Goal: Task Accomplishment & Management: Manage account settings

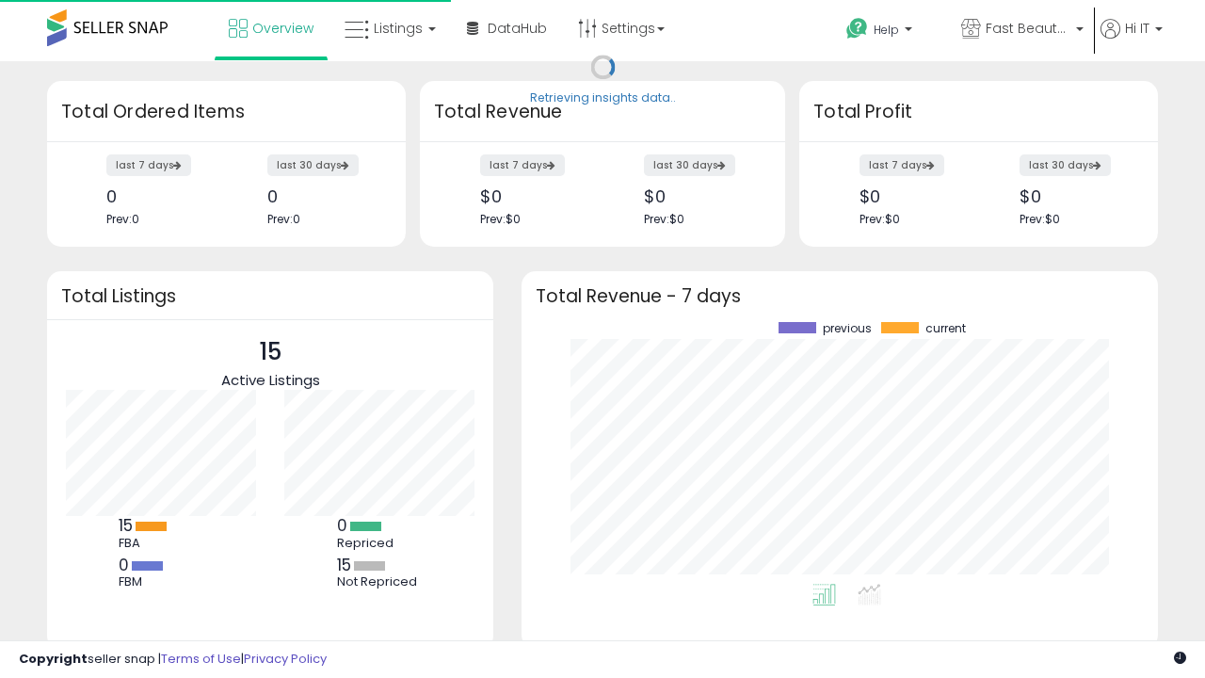
scroll to position [262, 599]
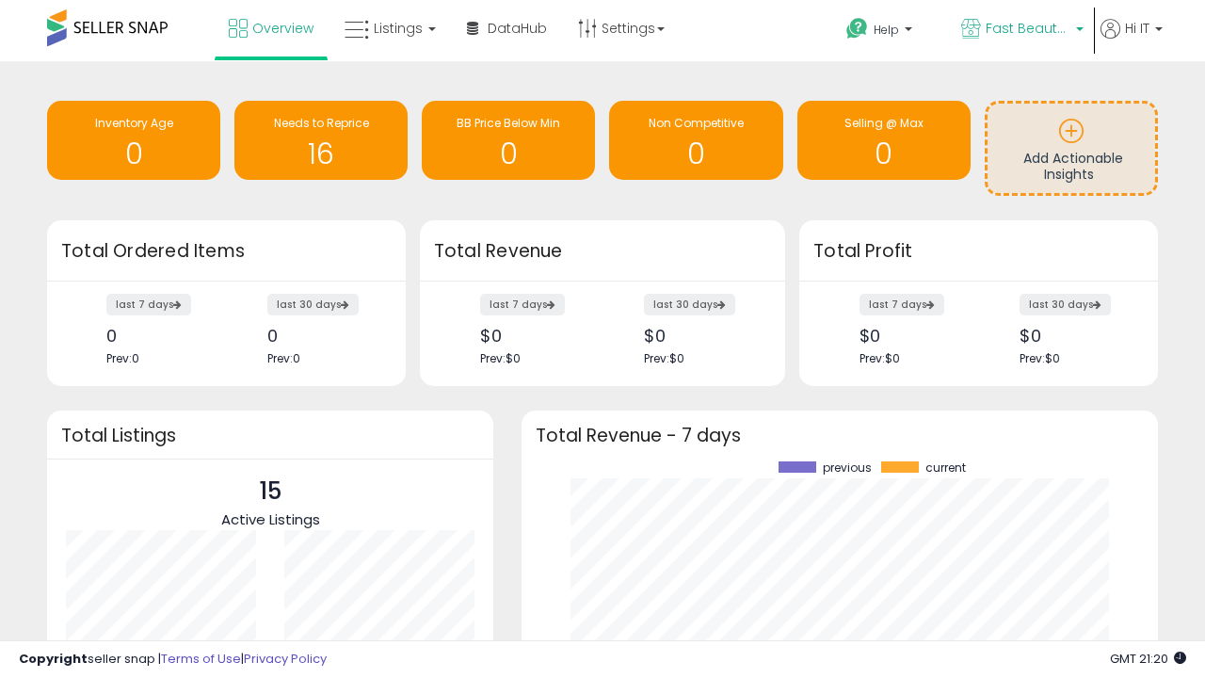
click at [1021, 30] on span "Fast Beauty ([GEOGRAPHIC_DATA])" at bounding box center [1028, 28] width 85 height 19
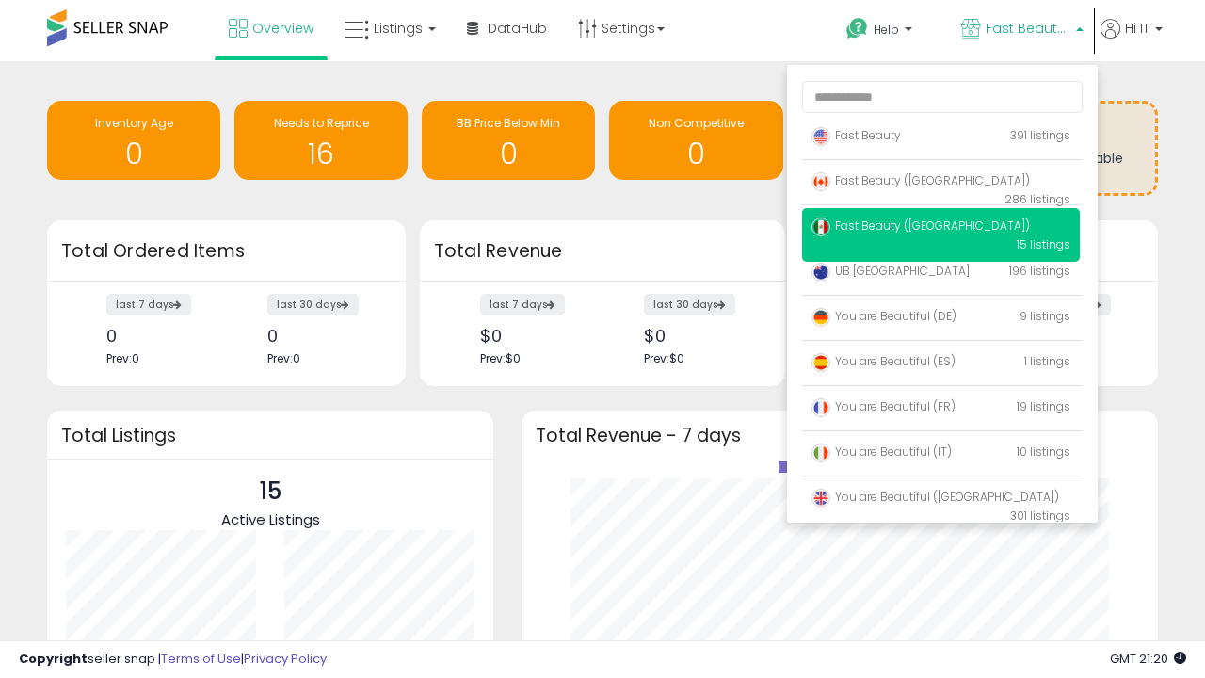
click at [941, 229] on span "Fast Beauty ([GEOGRAPHIC_DATA])" at bounding box center [921, 226] width 218 height 16
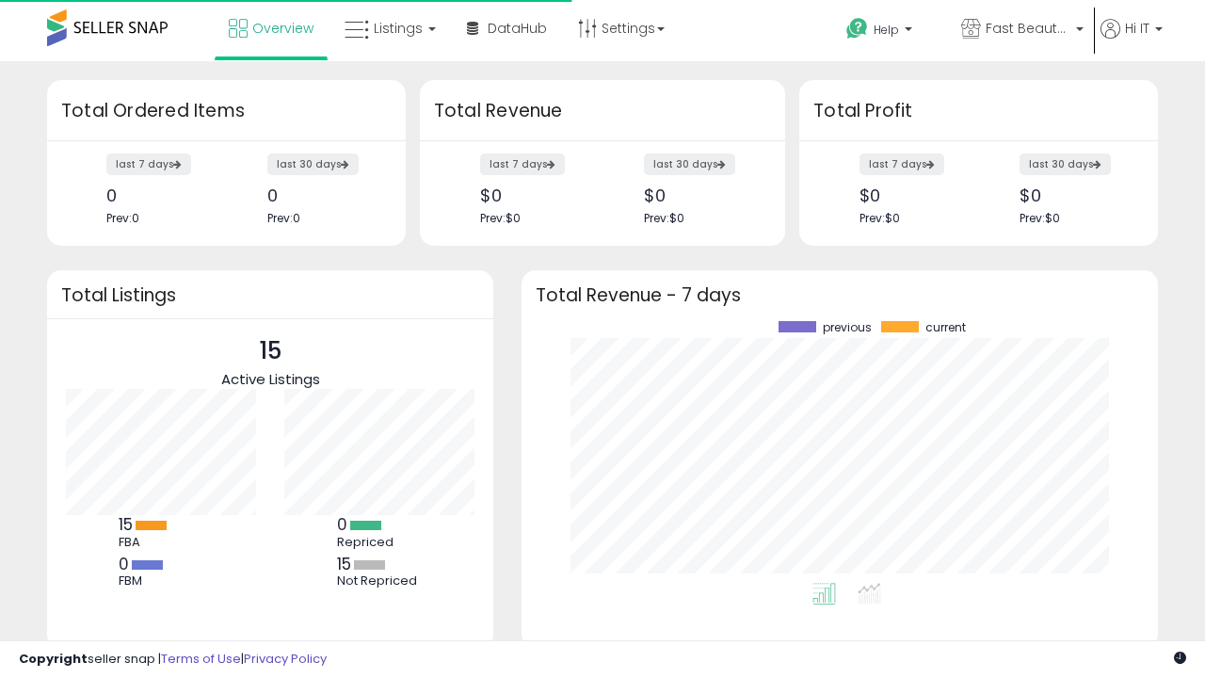
scroll to position [262, 599]
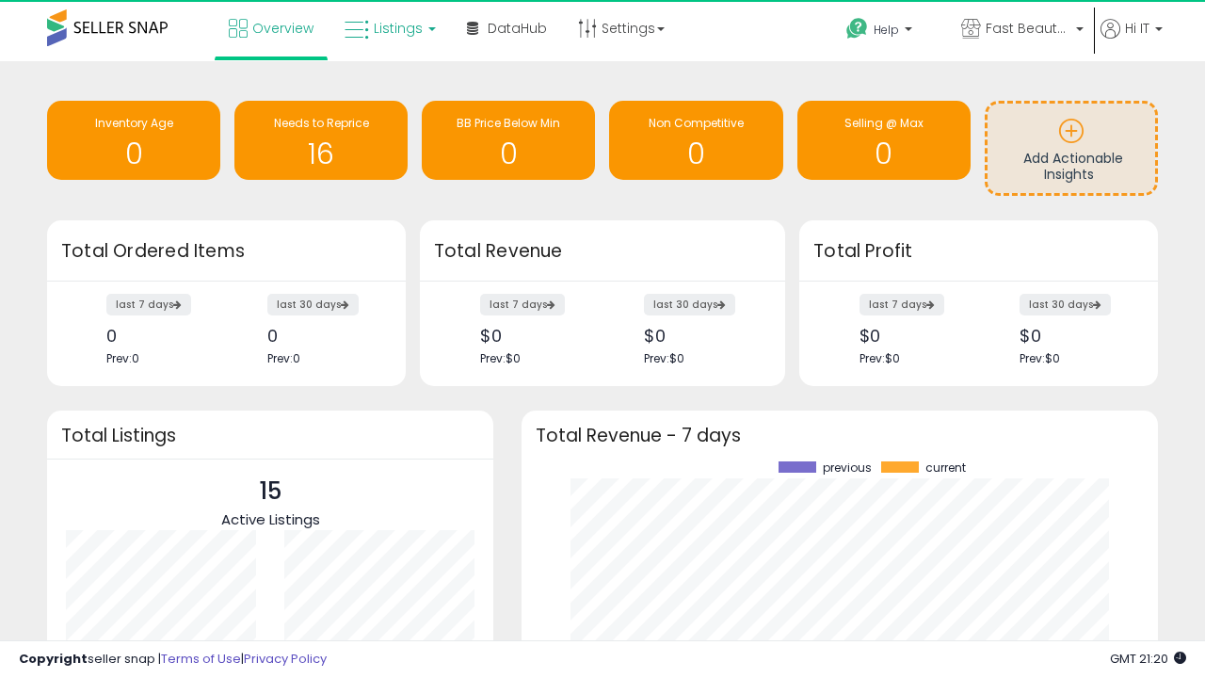
click at [388, 28] on span "Listings" at bounding box center [398, 28] width 49 height 19
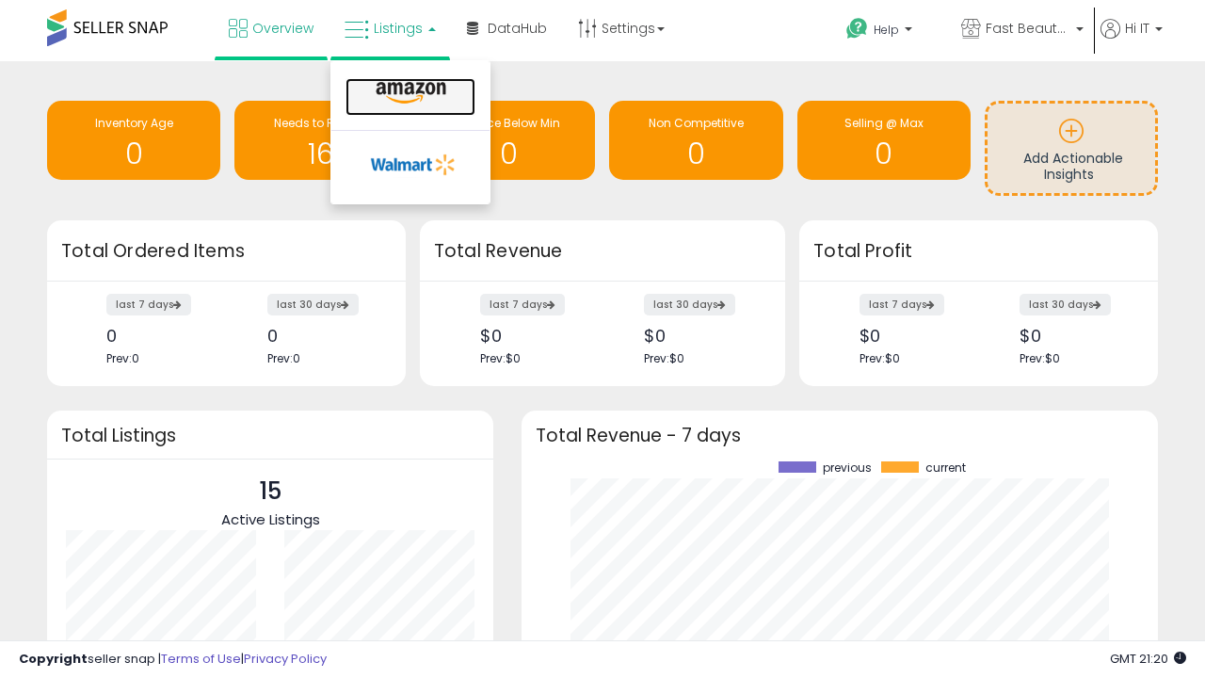
click at [409, 93] on icon at bounding box center [411, 93] width 82 height 24
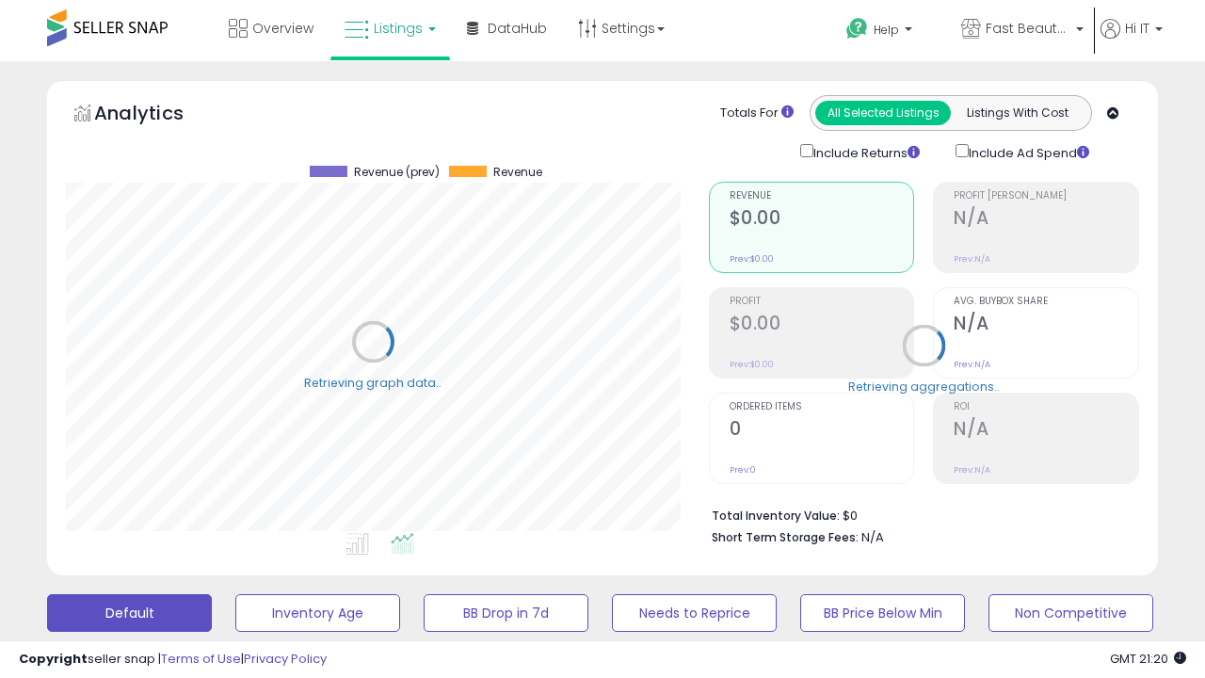
scroll to position [386, 642]
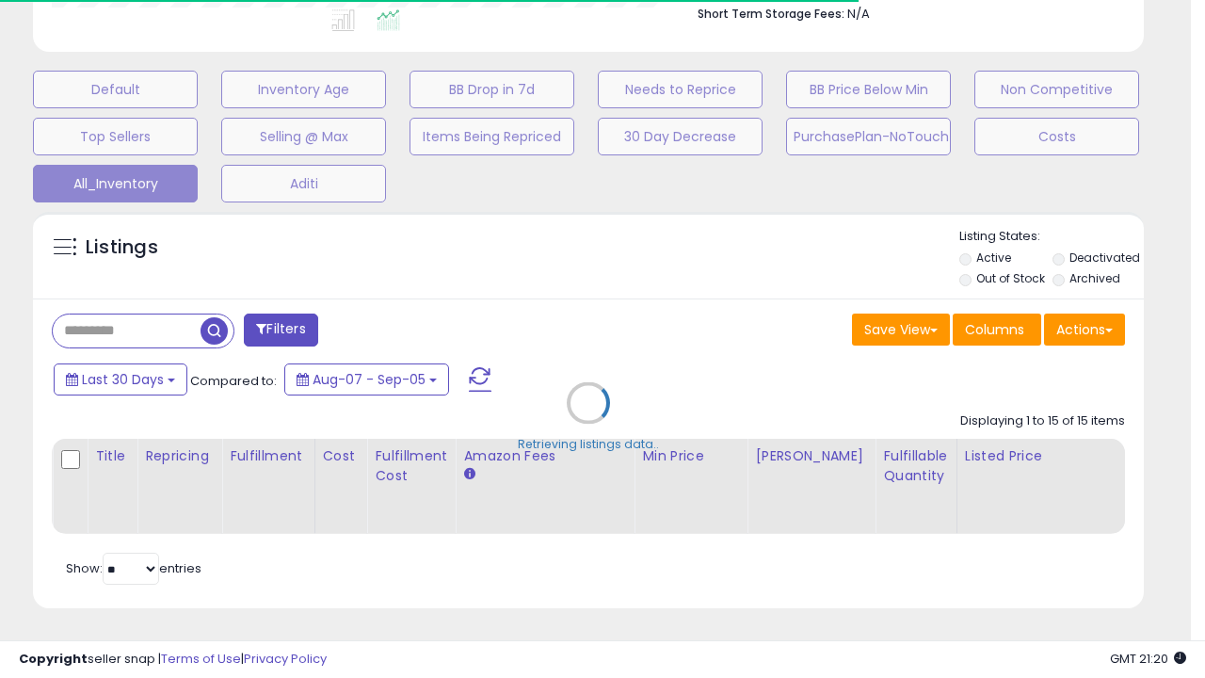
scroll to position [240, 0]
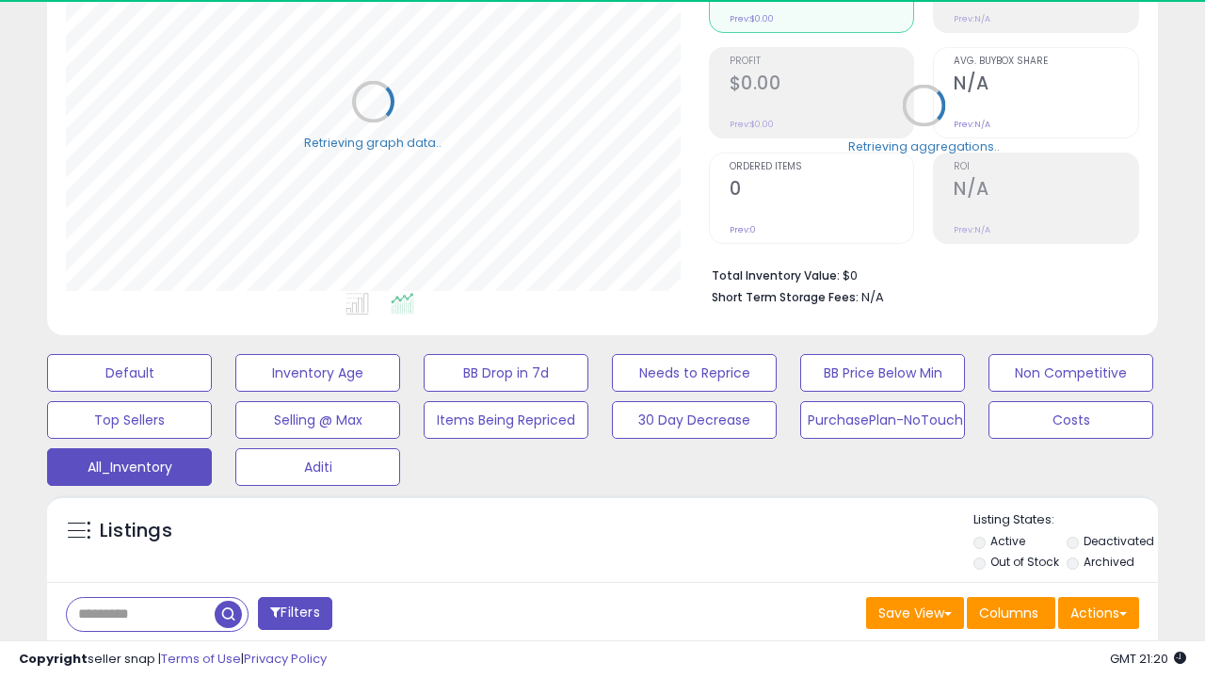
click at [134, 653] on span "Last 30 Days" at bounding box center [137, 662] width 82 height 19
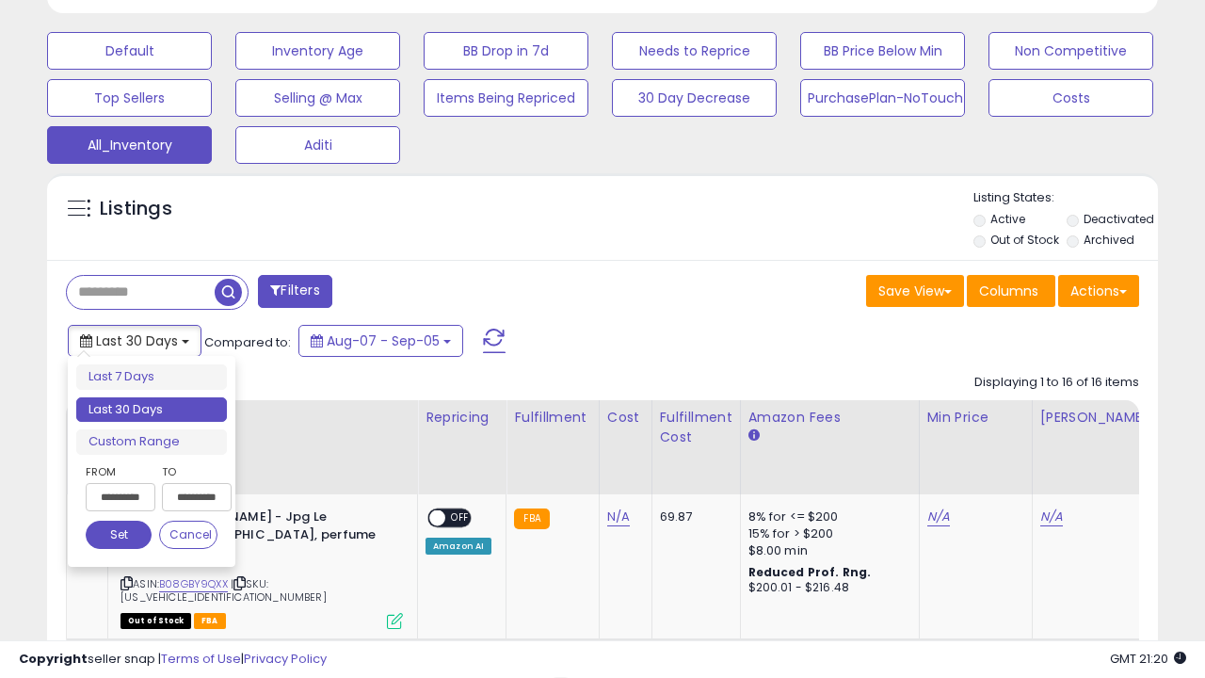
scroll to position [386, 642]
click at [152, 410] on li "Last 30 Days" at bounding box center [151, 409] width 151 height 25
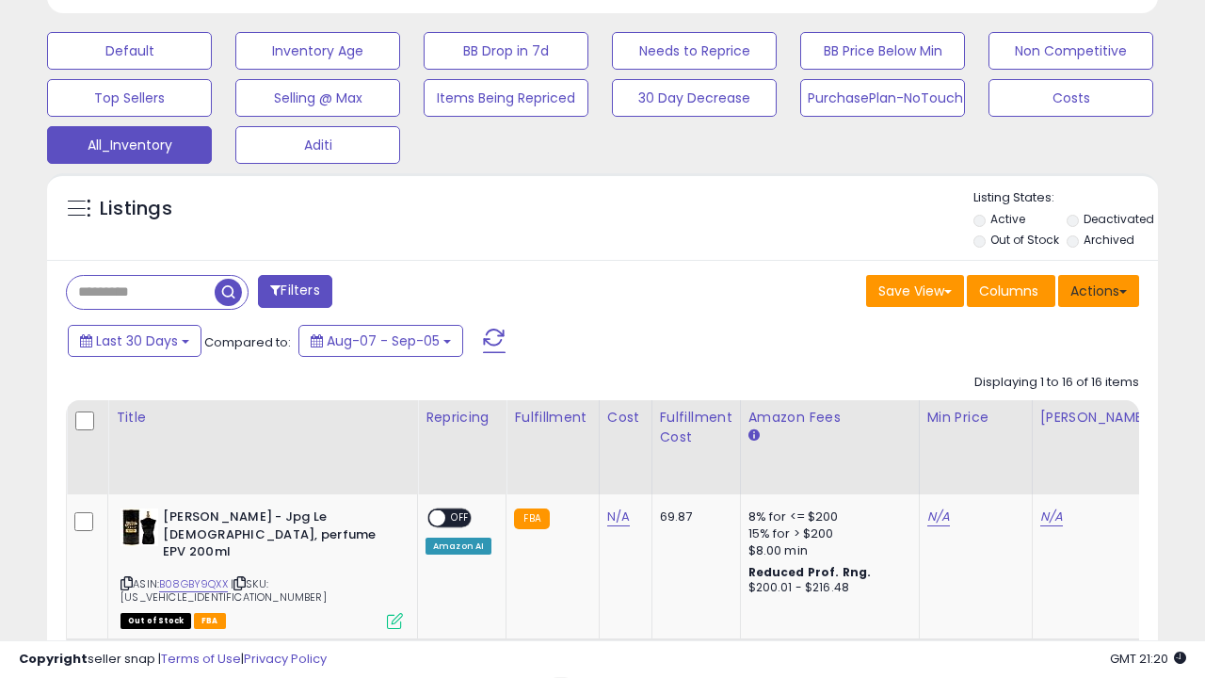
click at [1099, 289] on button "Actions" at bounding box center [1098, 291] width 81 height 32
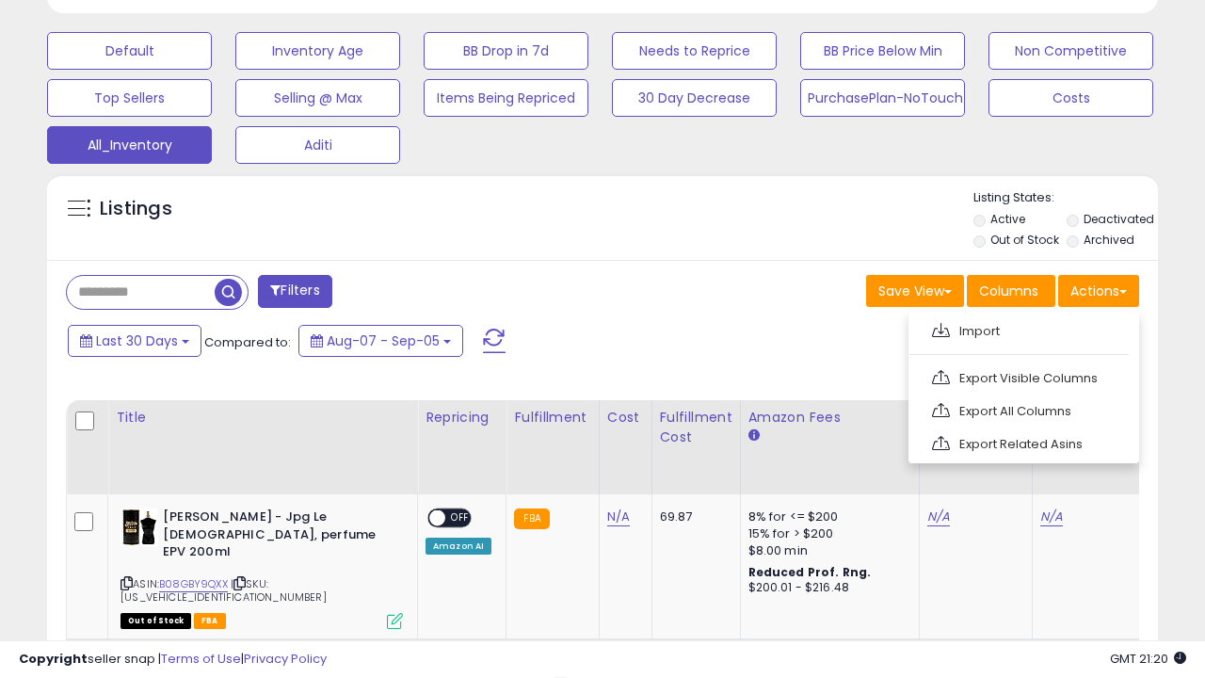
click at [1022, 409] on link "Export All Columns" at bounding box center [1022, 410] width 206 height 29
